Goal: Task Accomplishment & Management: Complete application form

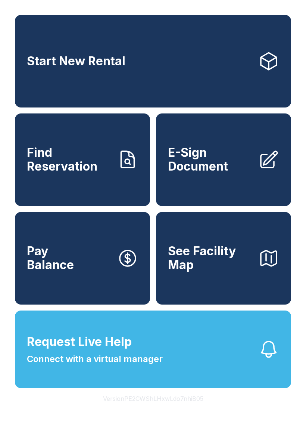
click at [93, 162] on span "Find Reservation" at bounding box center [69, 159] width 84 height 27
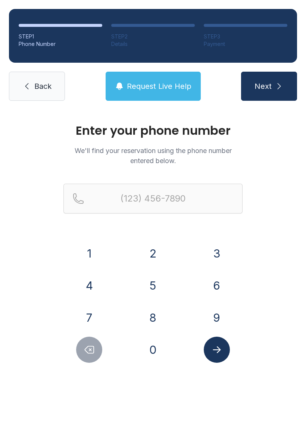
click at [225, 286] on button "6" at bounding box center [217, 286] width 26 height 26
click at [91, 318] on button "7" at bounding box center [89, 318] width 26 height 26
click at [160, 321] on button "8" at bounding box center [153, 318] width 26 height 26
click at [216, 288] on button "6" at bounding box center [217, 286] width 26 height 26
click at [93, 286] on button "4" at bounding box center [89, 286] width 26 height 26
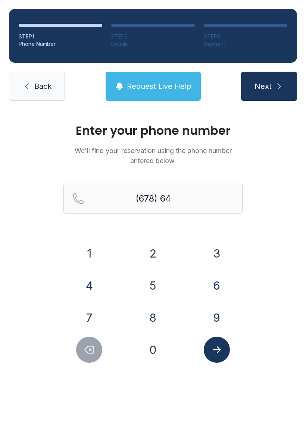
click at [226, 288] on button "6" at bounding box center [217, 286] width 26 height 26
click at [90, 250] on button "1" at bounding box center [89, 254] width 26 height 26
click at [155, 295] on button "5" at bounding box center [153, 286] width 26 height 26
click at [217, 321] on button "9" at bounding box center [217, 318] width 26 height 26
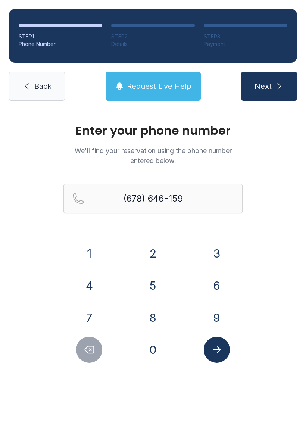
type input "[PHONE_NUMBER]"
click at [221, 347] on icon "Submit lookup form" at bounding box center [216, 349] width 11 height 11
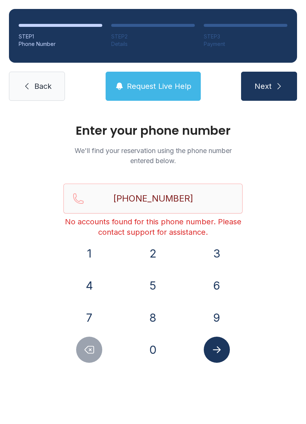
click at [41, 83] on span "Back" at bounding box center [42, 86] width 17 height 10
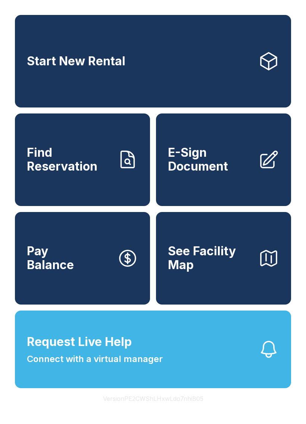
click at [212, 353] on button "Request Live Help Connect with a virtual manager" at bounding box center [153, 350] width 276 height 78
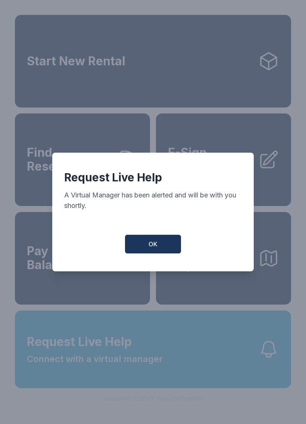
click at [158, 252] on button "OK" at bounding box center [153, 244] width 56 height 19
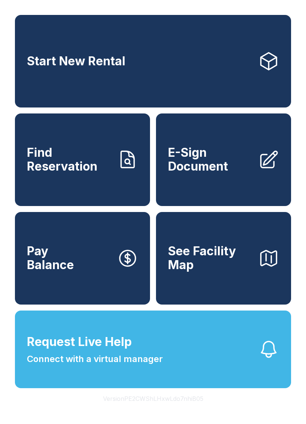
click at [94, 158] on span "Find Reservation" at bounding box center [69, 159] width 84 height 27
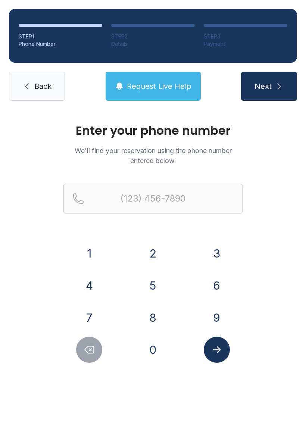
click at [217, 291] on button "6" at bounding box center [217, 286] width 26 height 26
click at [89, 316] on button "7" at bounding box center [89, 318] width 26 height 26
click at [156, 318] on button "8" at bounding box center [153, 318] width 26 height 26
click at [221, 290] on button "6" at bounding box center [217, 286] width 26 height 26
click at [95, 284] on button "4" at bounding box center [89, 286] width 26 height 26
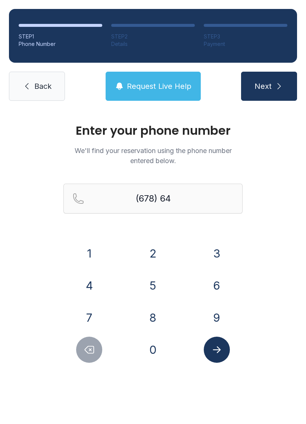
click at [224, 293] on button "6" at bounding box center [217, 286] width 26 height 26
click at [96, 247] on button "1" at bounding box center [89, 254] width 26 height 26
click at [150, 289] on button "5" at bounding box center [153, 286] width 26 height 26
click at [218, 323] on button "9" at bounding box center [217, 318] width 26 height 26
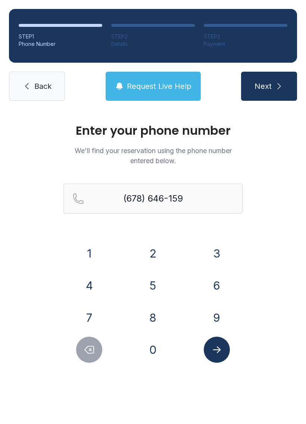
type input "[PHONE_NUMBER]"
click at [221, 346] on icon "Submit lookup form" at bounding box center [216, 349] width 11 height 11
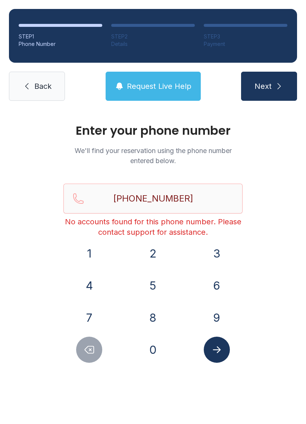
click at [41, 86] on span "Back" at bounding box center [42, 86] width 17 height 10
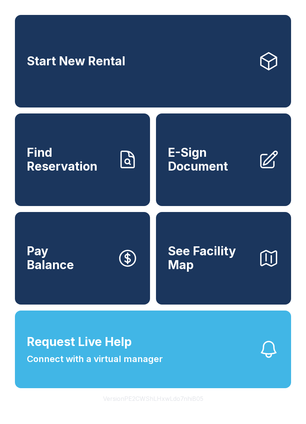
click at [191, 29] on link "Start New Rental" at bounding box center [153, 61] width 276 height 93
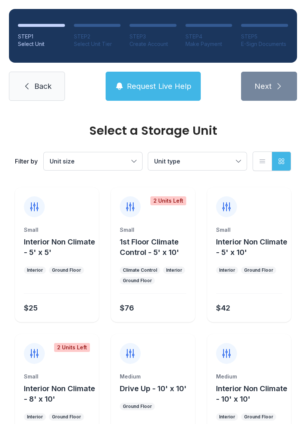
click at [34, 87] on span "Back" at bounding box center [42, 86] width 17 height 10
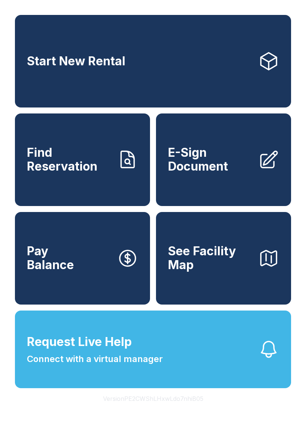
click at [152, 388] on button "Request Live Help Connect with a virtual manager" at bounding box center [153, 350] width 276 height 78
click at [134, 384] on button "Request Live Help Connect with a virtual manager" at bounding box center [153, 350] width 276 height 78
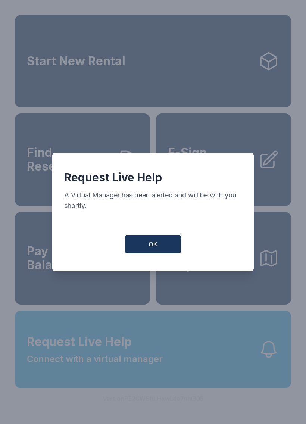
click at [162, 243] on button "OK" at bounding box center [153, 244] width 56 height 19
